Goal: Task Accomplishment & Management: Use online tool/utility

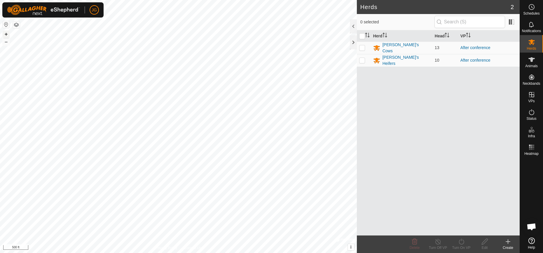
click at [7, 32] on button "+" at bounding box center [6, 34] width 7 height 7
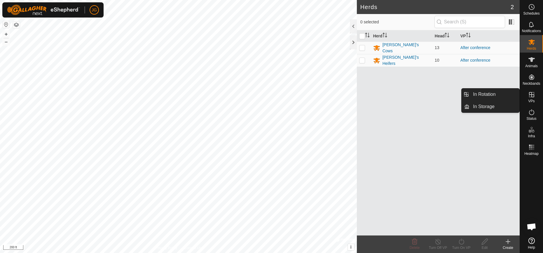
click at [286, 92] on icon at bounding box center [531, 94] width 5 height 5
click at [286, 90] on link "In Rotation" at bounding box center [495, 94] width 50 height 12
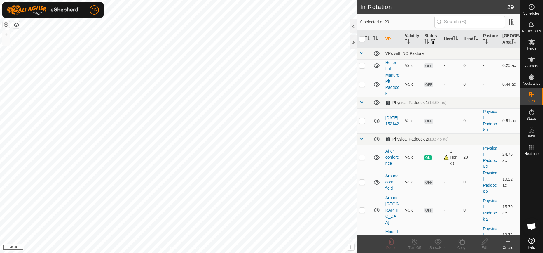
click at [286, 241] on icon at bounding box center [508, 241] width 4 height 0
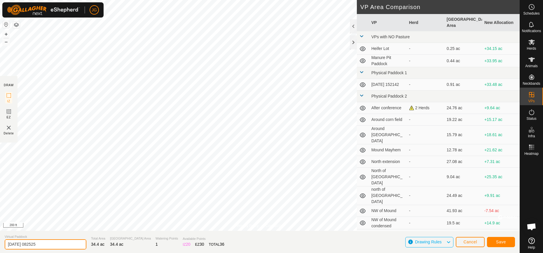
click at [35, 243] on input "[DATE] 082525" at bounding box center [46, 244] width 82 height 10
drag, startPoint x: 44, startPoint y: 244, endPoint x: 5, endPoint y: 239, distance: 39.7
click at [5, 239] on div "[DATE] 082525" at bounding box center [46, 244] width 82 height 10
type input "M"
type input "[PERSON_NAME]"
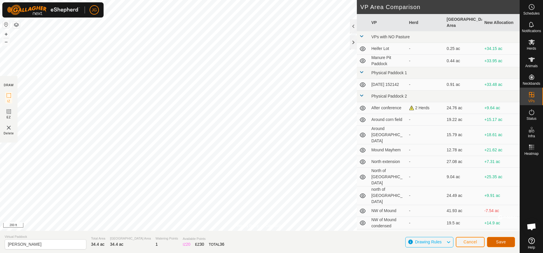
click at [286, 240] on button "Save" at bounding box center [501, 242] width 28 height 10
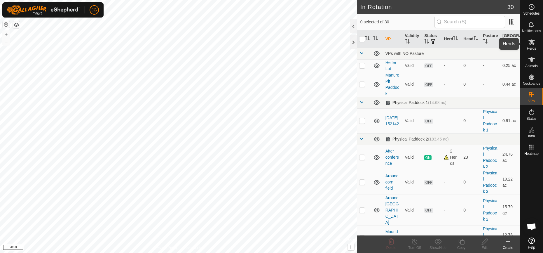
click at [286, 43] on icon at bounding box center [532, 42] width 6 height 6
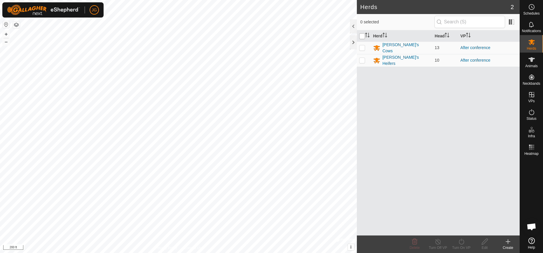
click at [286, 36] on input "checkbox" at bounding box center [362, 36] width 6 height 6
checkbox input "true"
click at [286, 241] on div "JG Schedules Notifications Herds Animals Neckbands VPs Status Infra Heatmap Hel…" at bounding box center [271, 126] width 543 height 253
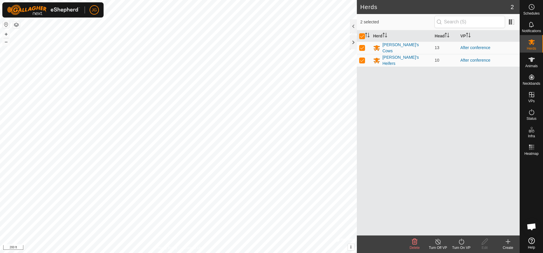
click at [286, 243] on icon at bounding box center [461, 241] width 7 height 7
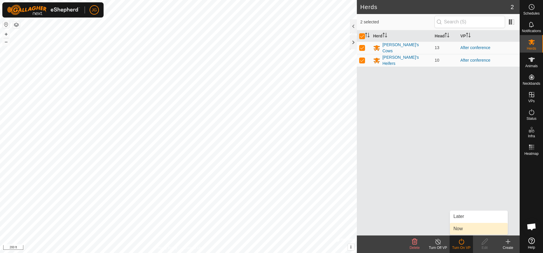
click at [286, 227] on link "Now" at bounding box center [479, 229] width 58 height 12
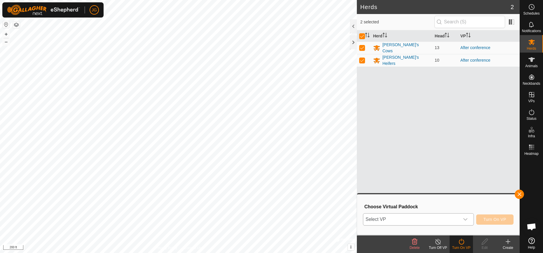
click at [286, 218] on icon "dropdown trigger" at bounding box center [465, 219] width 5 height 5
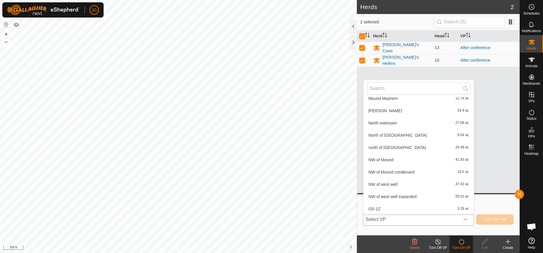
scroll to position [117, 0]
click at [286, 113] on li "[PERSON_NAME] 34.4 ac" at bounding box center [419, 112] width 110 height 12
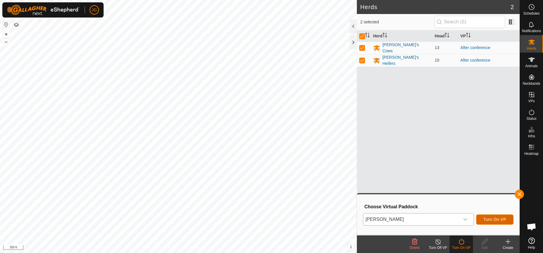
click at [286, 215] on button "Turn On VP" at bounding box center [494, 219] width 37 height 10
